Goal: Navigation & Orientation: Find specific page/section

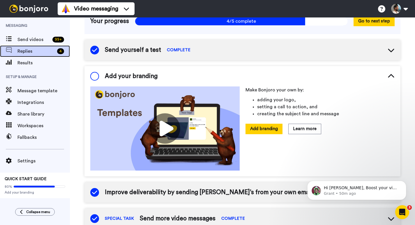
click at [32, 49] on span "Replies" at bounding box center [35, 51] width 37 height 7
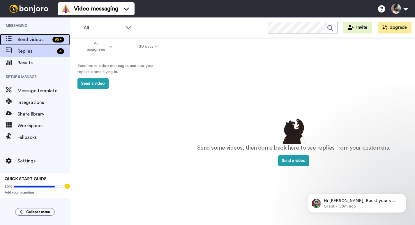
click at [32, 40] on span "Send videos" at bounding box center [33, 39] width 33 height 7
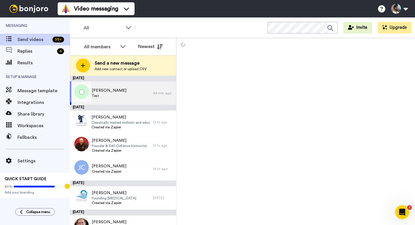
click at [127, 94] on div "[PERSON_NAME] Test" at bounding box center [111, 93] width 83 height 23
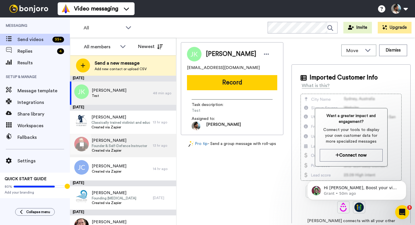
click at [129, 146] on span "Founder & Self-Defence Instructor" at bounding box center [119, 146] width 55 height 5
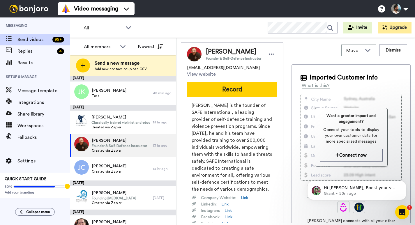
scroll to position [19, 0]
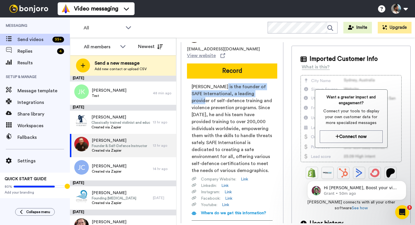
drag, startPoint x: 220, startPoint y: 87, endPoint x: 255, endPoint y: 94, distance: 35.5
click at [255, 94] on span "[PERSON_NAME] is the founder of SAFE International, a leading provider of self-…" at bounding box center [232, 128] width 81 height 91
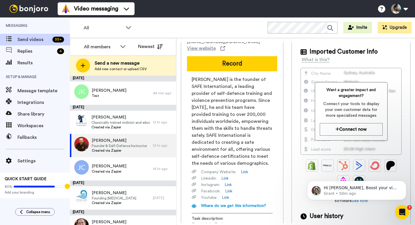
scroll to position [26, 0]
click at [230, 186] on link "Link" at bounding box center [228, 185] width 7 height 6
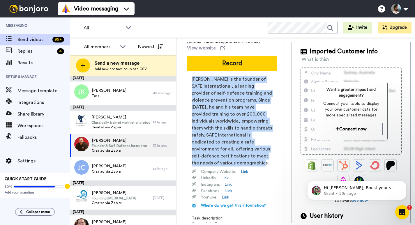
drag, startPoint x: 244, startPoint y: 166, endPoint x: 190, endPoint y: 79, distance: 102.5
click at [190, 79] on div "[PERSON_NAME] is the founder of SAFE International, a leading provider of self-…" at bounding box center [232, 160] width 90 height 169
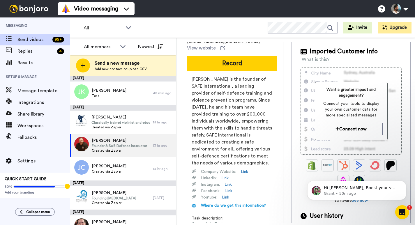
scroll to position [48, 0]
